Goal: Transaction & Acquisition: Purchase product/service

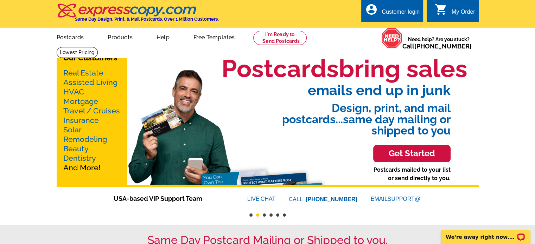
click at [82, 167] on p "Real Estate Assisted Living HVAC Mortgage Travel / Cruises Insurance Solar Remo…" at bounding box center [91, 120] width 57 height 104
click at [65, 37] on link "Postcards" at bounding box center [69, 36] width 49 height 17
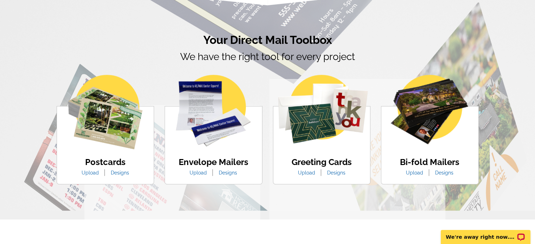
scroll to position [387, 0]
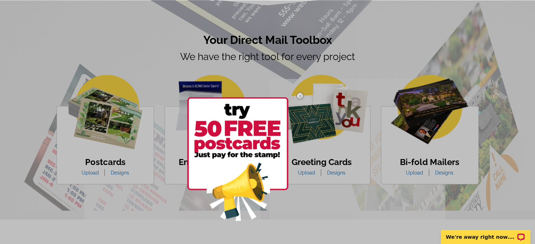
drag, startPoint x: 303, startPoint y: 93, endPoint x: 271, endPoint y: 106, distance: 33.8
click at [302, 93] on img at bounding box center [300, 96] width 20 height 20
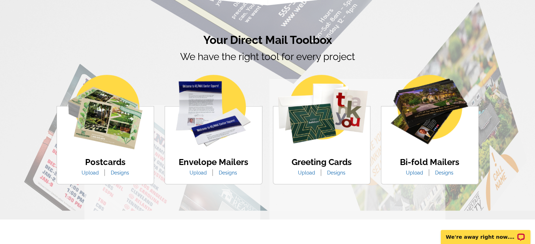
click at [81, 122] on img at bounding box center [105, 112] width 75 height 75
click at [98, 174] on link "Upload" at bounding box center [90, 173] width 28 height 6
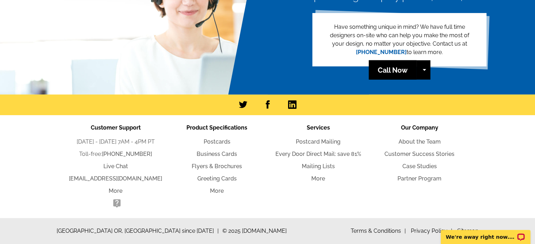
scroll to position [163, 0]
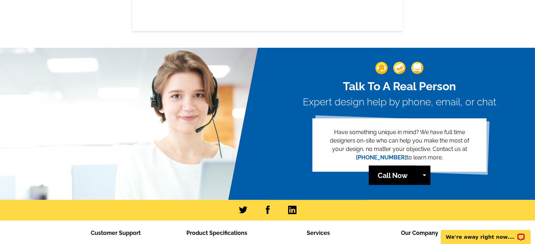
click at [104, 234] on span "Customer Support" at bounding box center [116, 233] width 50 height 7
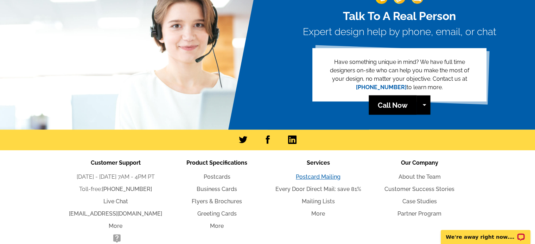
scroll to position [268, 0]
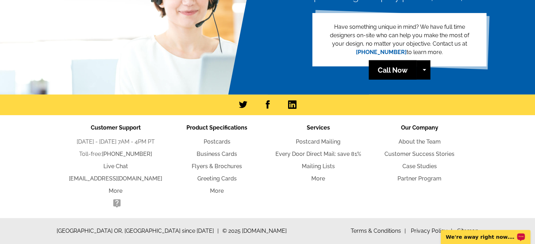
click at [504, 237] on p "We're away right now. Please check back later!" at bounding box center [481, 238] width 70 height 6
click at [498, 59] on div "Talk To A Real Person Expert design help by phone, email, or chat Have somethin…" at bounding box center [402, 18] width 268 height 152
click at [351, 174] on ul "Postcard Mailing Every Door Direct Mail: save 81% Mailing Lists More" at bounding box center [318, 160] width 101 height 45
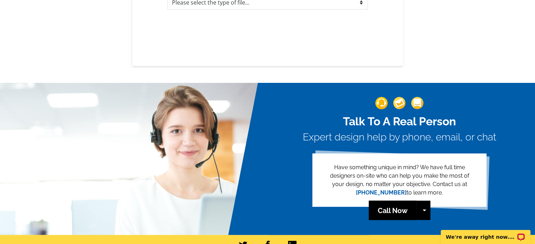
scroll to position [0, 0]
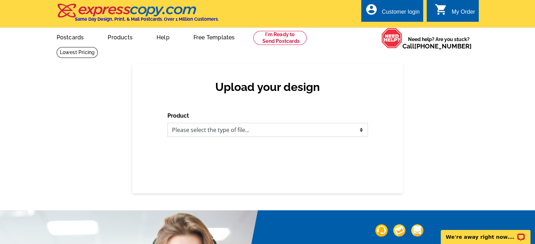
click at [360, 132] on select "Please select the type of file... Postcards Business Cards Letters and flyers G…" at bounding box center [267, 130] width 201 height 14
select select "1"
click at [167, 123] on select "Please select the type of file... Postcards Business Cards Letters and flyers G…" at bounding box center [267, 130] width 201 height 14
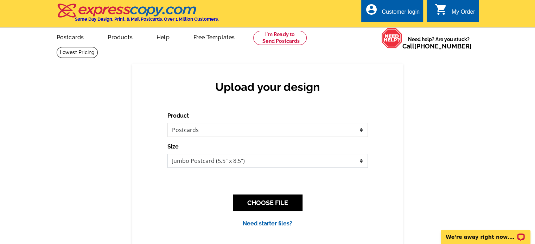
click at [329, 160] on select "Jumbo Postcard (5.5" x 8.5") Regular Postcard (4.25" x 5.6") Panoramic Postcard…" at bounding box center [267, 161] width 201 height 14
select select "3"
click at [167, 154] on select "Jumbo Postcard (5.5" x 8.5") Regular Postcard (4.25" x 5.6") Panoramic Postcard…" at bounding box center [267, 161] width 201 height 14
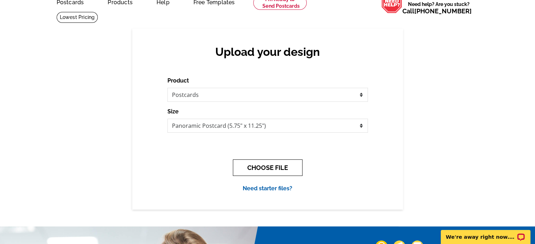
click at [276, 172] on button "CHOOSE FILE" at bounding box center [268, 168] width 70 height 17
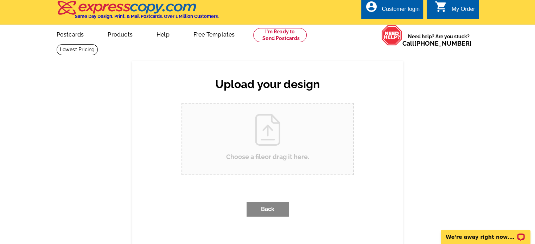
scroll to position [0, 0]
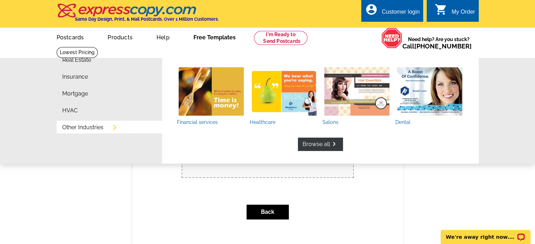
click at [81, 129] on link "Other Industries" at bounding box center [82, 128] width 41 height 6
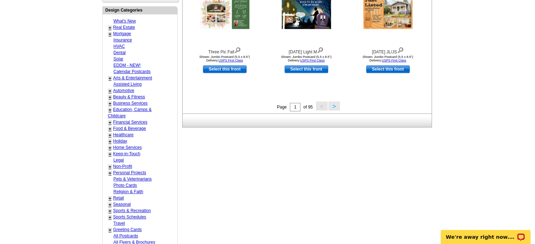
scroll to position [211, 0]
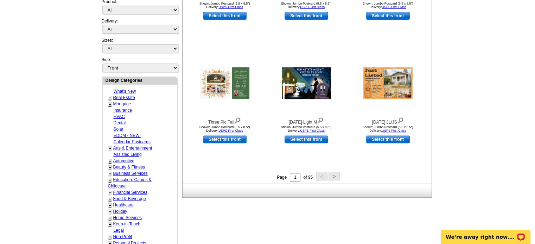
click at [129, 160] on link "Automotive" at bounding box center [123, 161] width 21 height 5
select select "712"
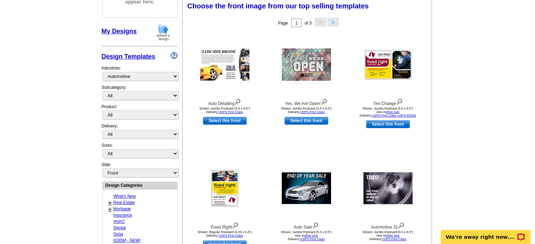
scroll to position [104, 0]
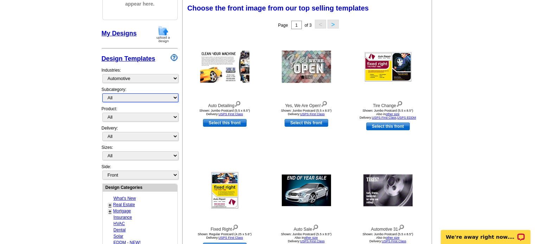
click at [172, 97] on select "All Detailing & Washing Sales & Coupons Service" at bounding box center [140, 98] width 76 height 9
select select "714"
click at [102, 94] on select "All Detailing & Washing Sales & Coupons Service" at bounding box center [140, 98] width 76 height 9
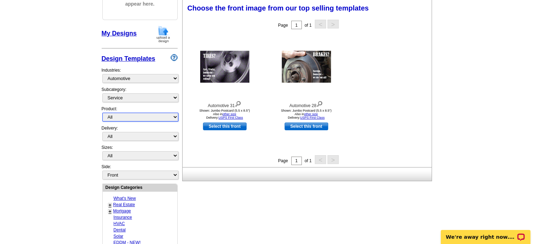
click at [171, 115] on select "All Postcards Letters and flyers Business Cards Door Hangers Greeting Cards" at bounding box center [140, 117] width 76 height 9
select select "1"
click at [102, 113] on select "All Postcards Letters and flyers Business Cards Door Hangers Greeting Cards" at bounding box center [140, 117] width 76 height 9
click at [172, 135] on select "All First Class Mail Shipped to Me EDDM Save 66% on Postage" at bounding box center [140, 136] width 76 height 9
click at [176, 152] on select "All Jumbo Postcard (5.5" x 8.5") Regular Postcard (4.25" x 5.6") Panoramic Post…" at bounding box center [140, 156] width 76 height 9
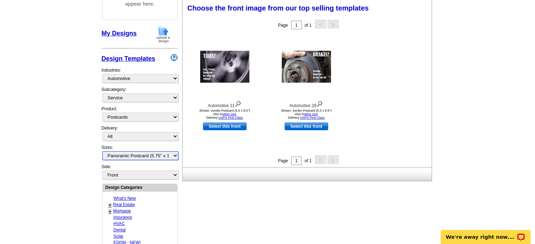
click at [102, 152] on select "All Jumbo Postcard (5.5" x 8.5") Regular Postcard (4.25" x 5.6") Panoramic Post…" at bounding box center [140, 156] width 76 height 9
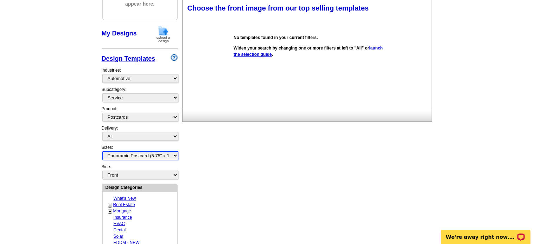
click at [175, 154] on select "All Jumbo Postcard (5.5" x 8.5") Regular Postcard (4.25" x 5.6") Panoramic Post…" at bounding box center [140, 156] width 76 height 9
select select "2"
click at [102, 152] on select "All Jumbo Postcard (5.5" x 8.5") Regular Postcard (4.25" x 5.6") Panoramic Post…" at bounding box center [140, 156] width 76 height 9
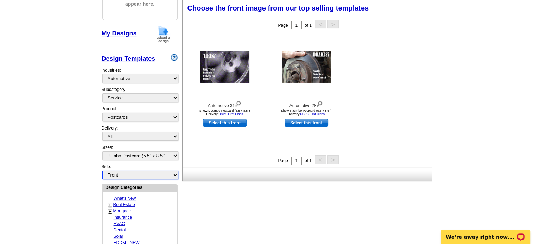
click at [172, 173] on select "Front Back" at bounding box center [140, 175] width 76 height 9
click at [102, 171] on select "Front Back" at bounding box center [140, 175] width 76 height 9
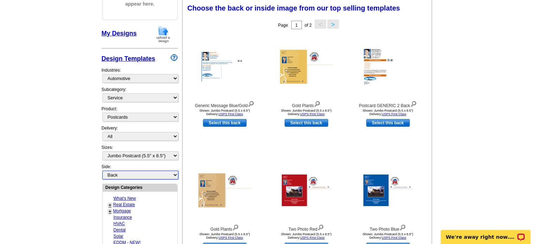
click at [176, 171] on select "Front Back" at bounding box center [140, 175] width 76 height 9
select select "back"
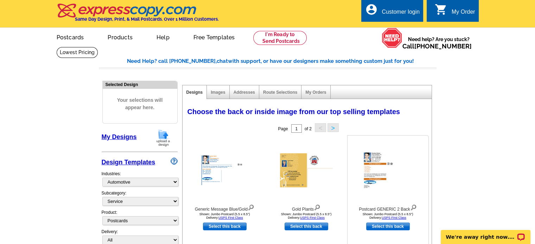
scroll to position [70, 0]
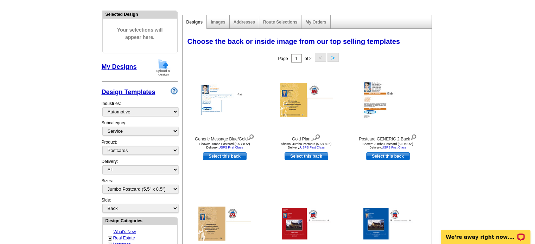
click at [332, 57] on button ">" at bounding box center [333, 57] width 11 height 9
